Goal: Information Seeking & Learning: Learn about a topic

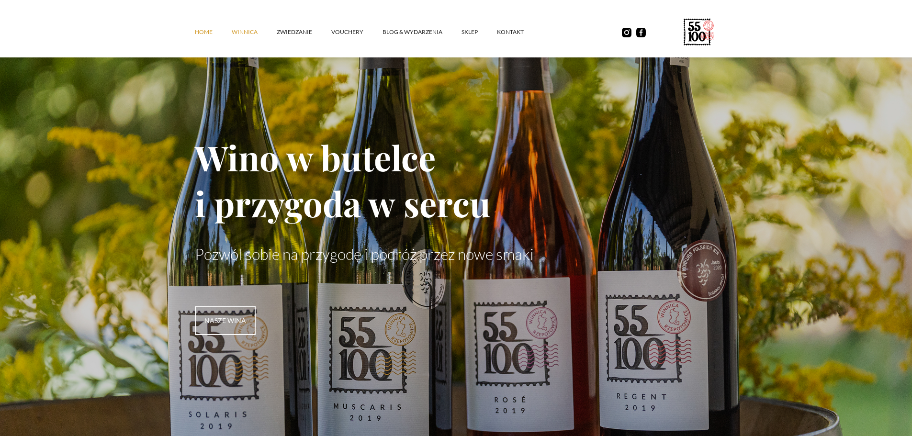
click at [249, 23] on link "winnica" at bounding box center [254, 32] width 45 height 29
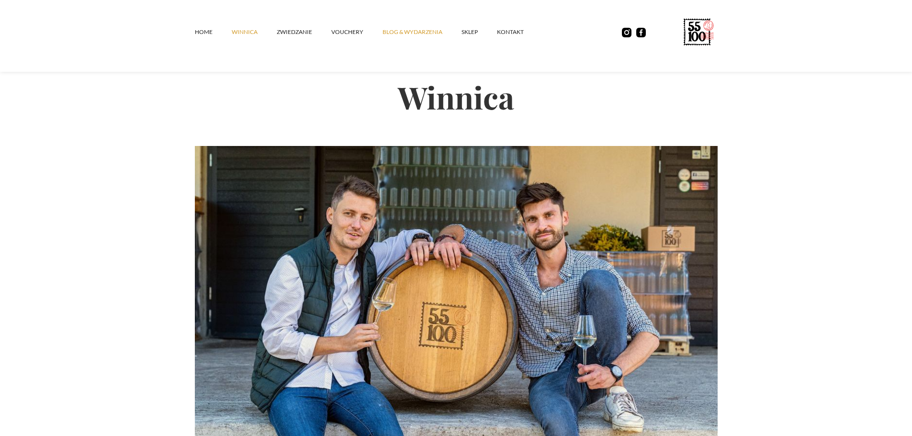
click at [415, 35] on link "Blog & Wydarzenia" at bounding box center [421, 32] width 79 height 29
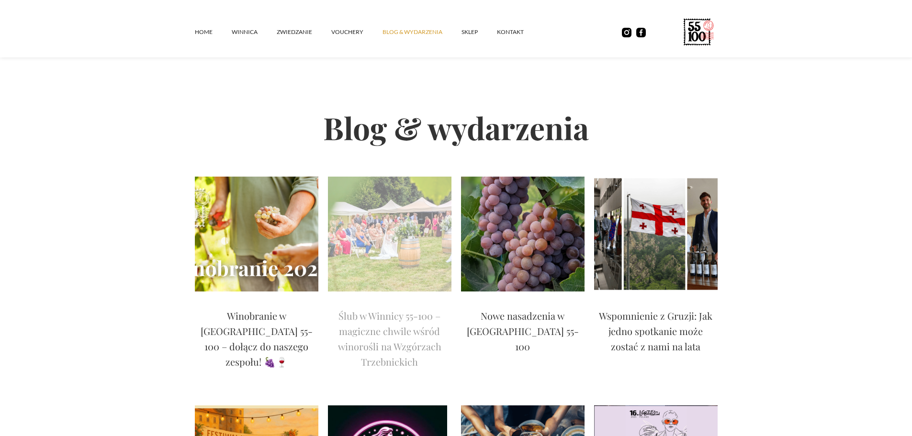
click at [385, 323] on p "Ślub w Winnicy 55-100 – magiczne chwile wśród winorośli na Wzgórzach Trzebnicki…" at bounding box center [389, 338] width 123 height 61
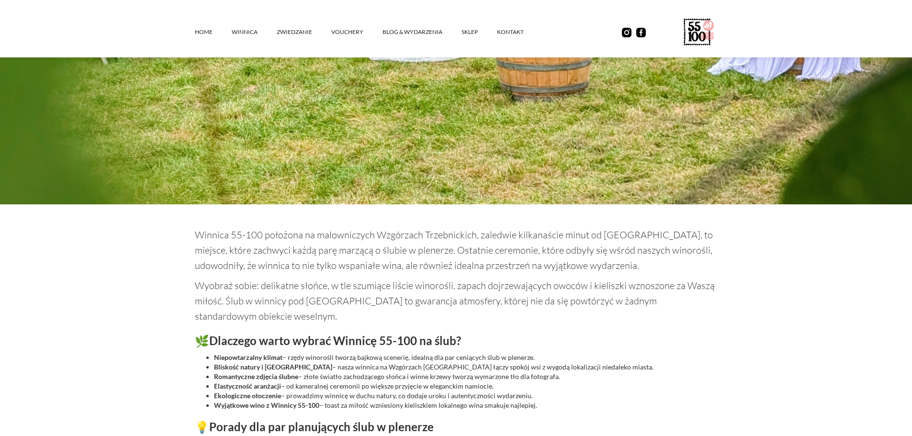
scroll to position [622, 0]
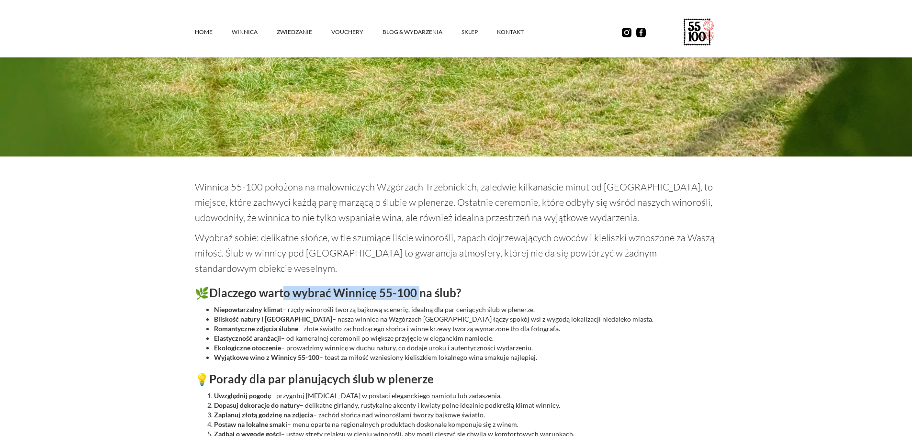
drag, startPoint x: 301, startPoint y: 299, endPoint x: 429, endPoint y: 294, distance: 128.8
click at [428, 294] on h3 "🌿 Dlaczego warto wybrać Winnicę 55-100 na ślub?" at bounding box center [456, 293] width 523 height 14
click at [429, 294] on strong "Dlaczego warto wybrać Winnicę 55-100 na ślub?" at bounding box center [335, 293] width 252 height 14
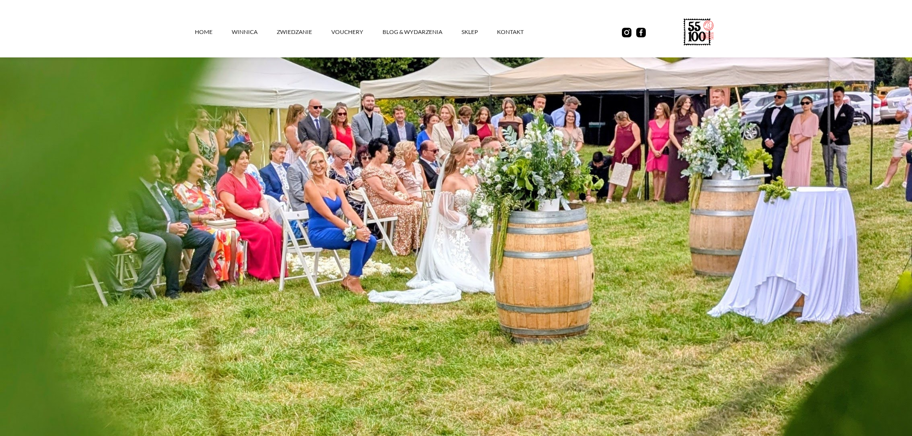
scroll to position [93, 0]
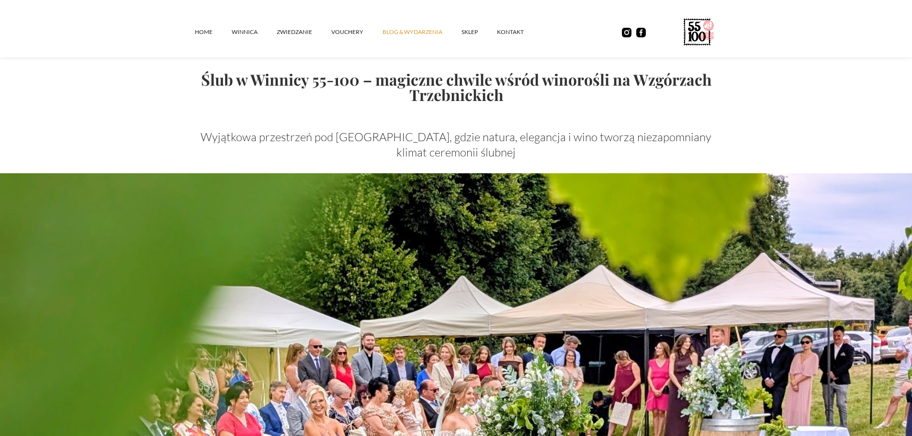
click at [395, 24] on link "Blog & Wydarzenia" at bounding box center [421, 32] width 79 height 29
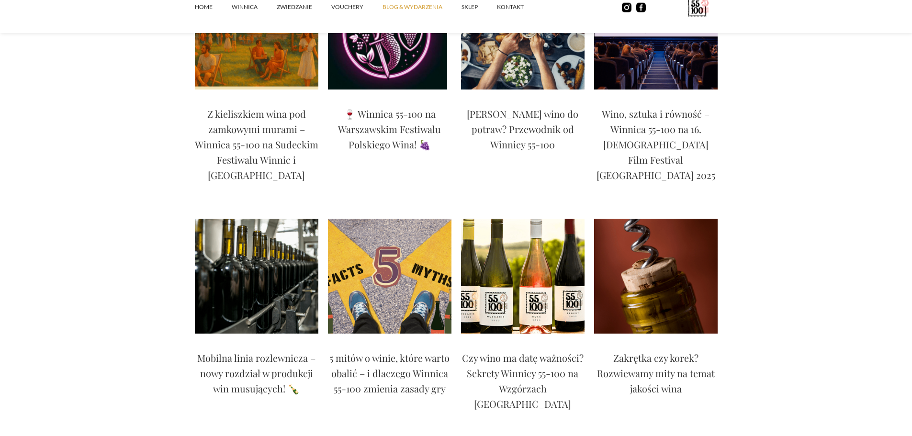
scroll to position [718, 0]
